Goal: Task Accomplishment & Management: Use online tool/utility

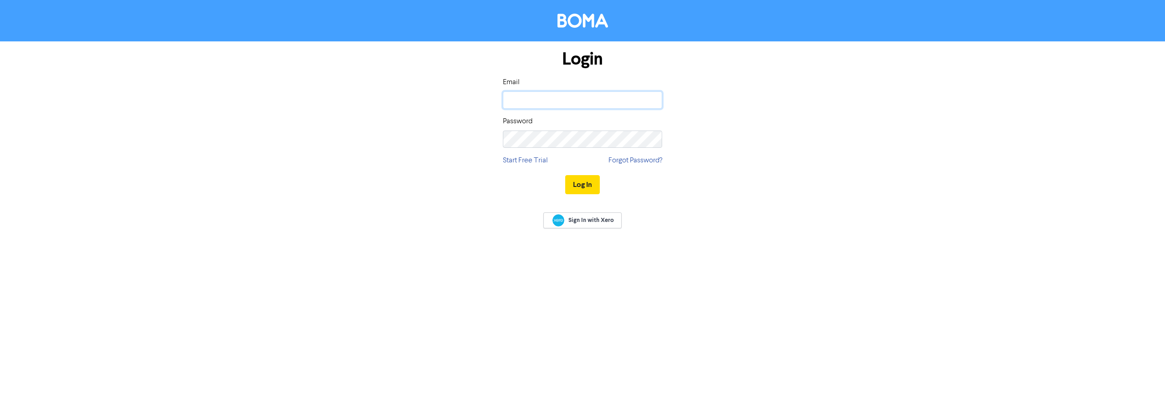
click at [536, 93] on input "email" at bounding box center [582, 99] width 159 height 17
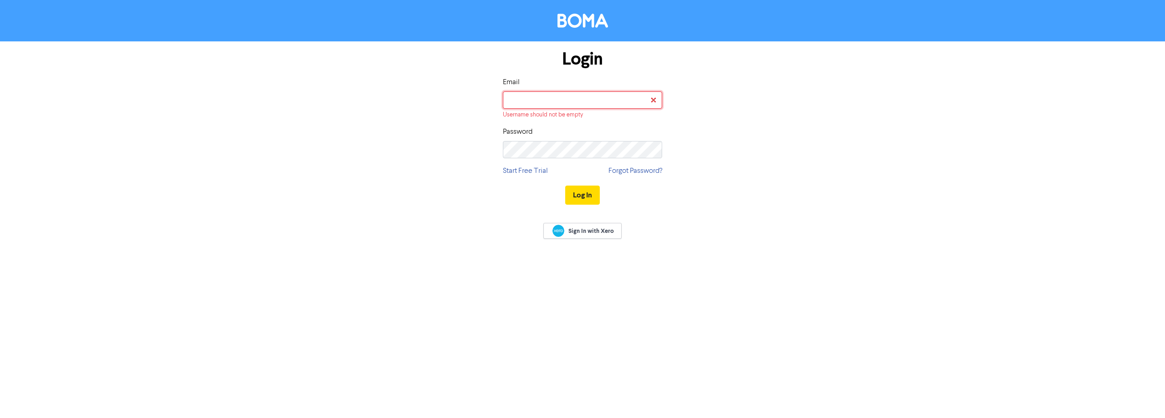
click at [572, 105] on input "email" at bounding box center [582, 99] width 159 height 17
type input "[EMAIL_ADDRESS][DOMAIN_NAME]"
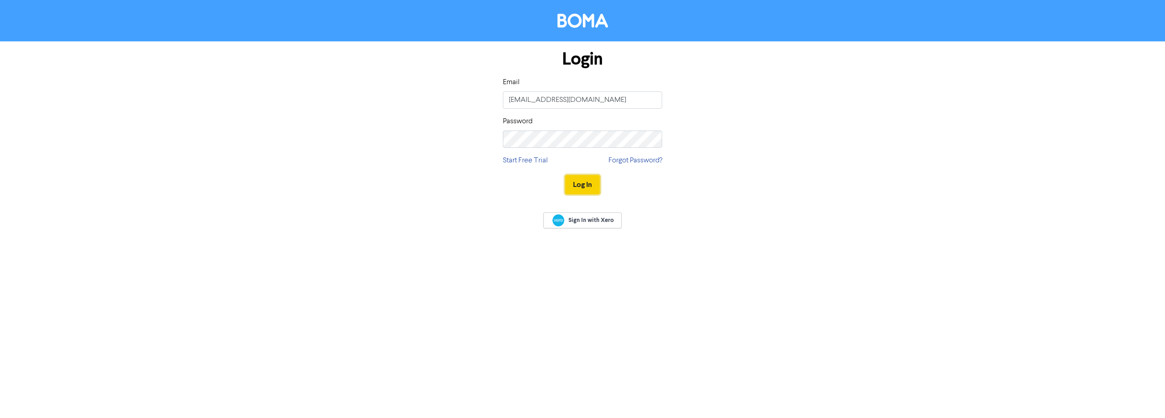
click at [581, 184] on button "Log In" at bounding box center [582, 184] width 35 height 19
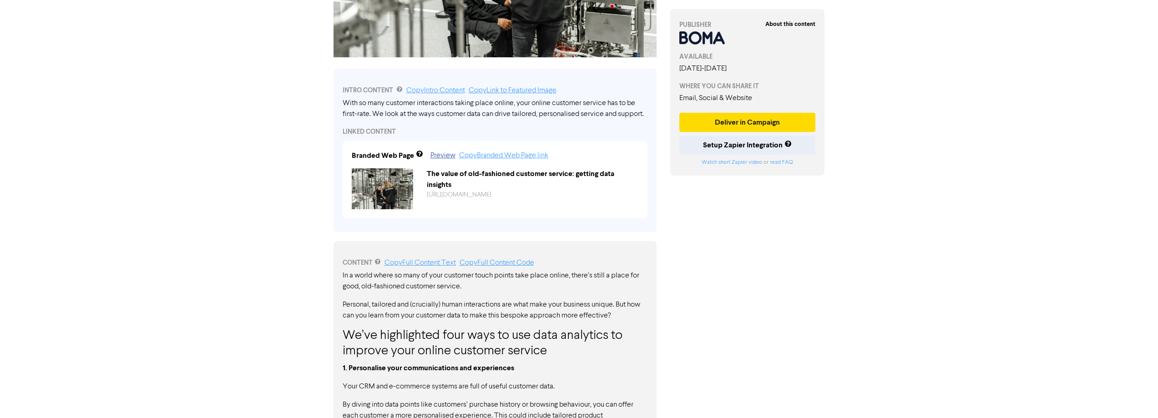
scroll to position [410, 0]
